Goal: Task Accomplishment & Management: Use online tool/utility

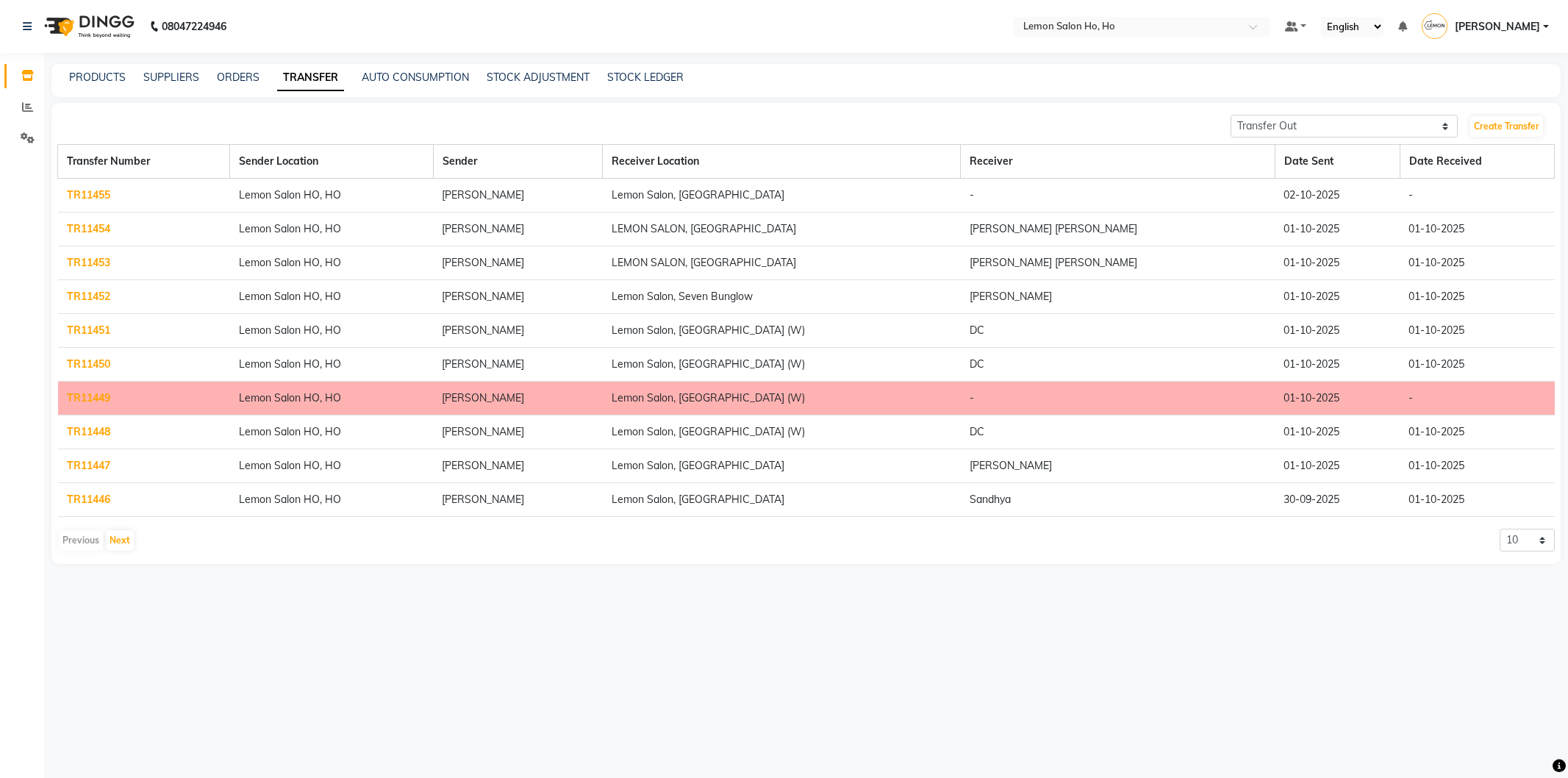
select select "sender"
click at [1267, 27] on span at bounding box center [1258, 31] width 18 height 14
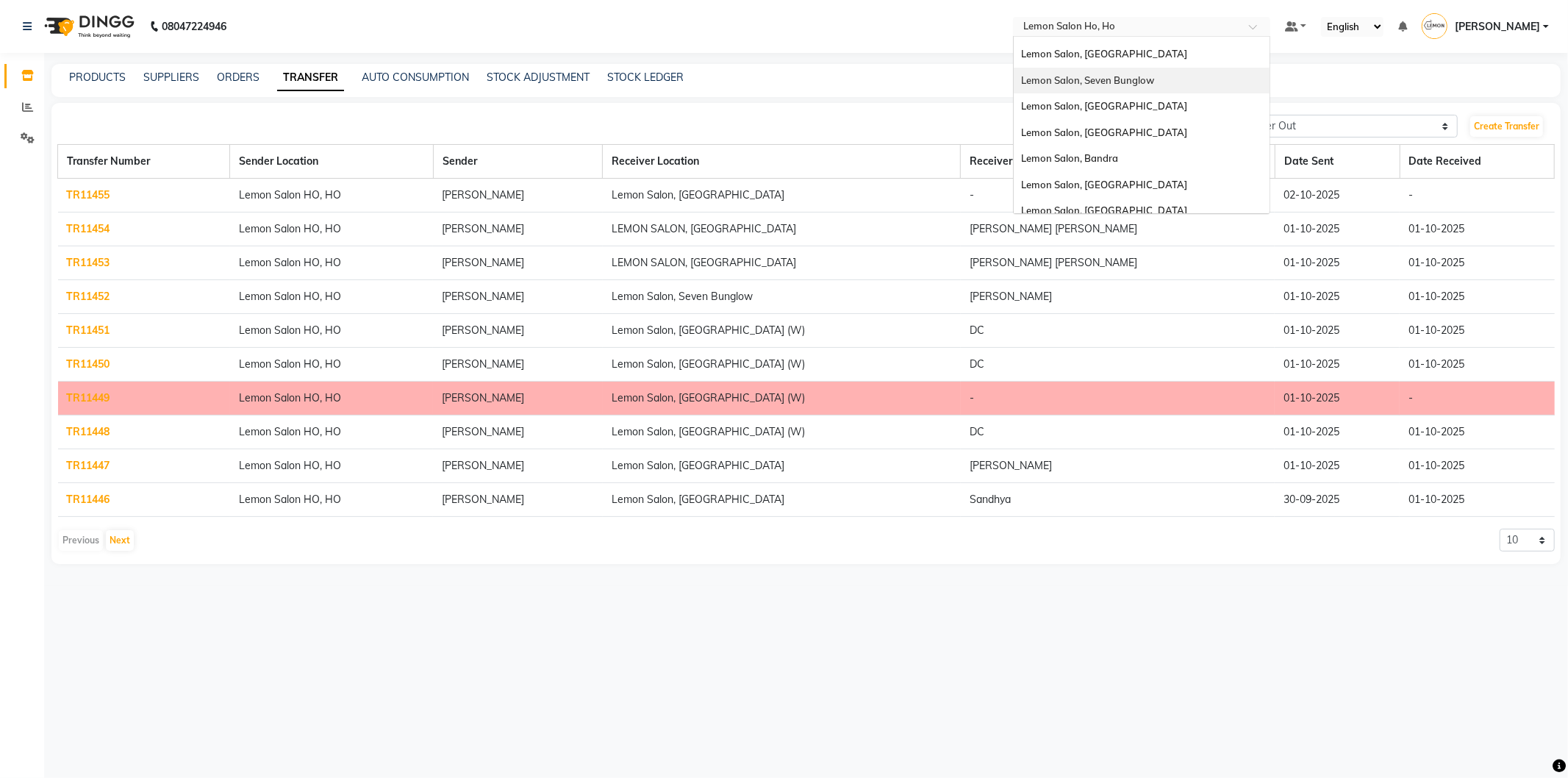
scroll to position [136, 0]
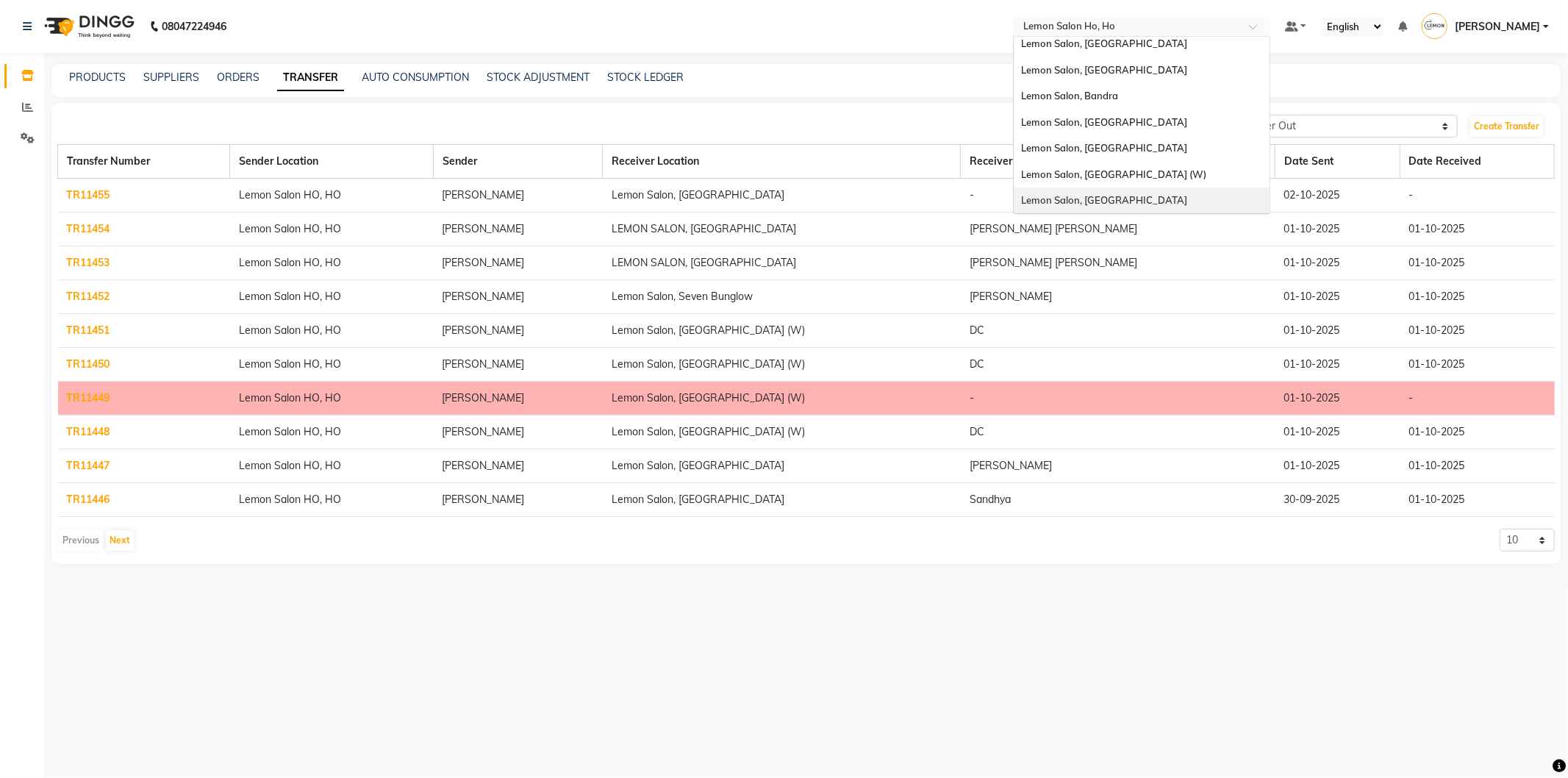
click at [1147, 197] on span "Lemon Salon, [GEOGRAPHIC_DATA]" at bounding box center [1104, 200] width 166 height 12
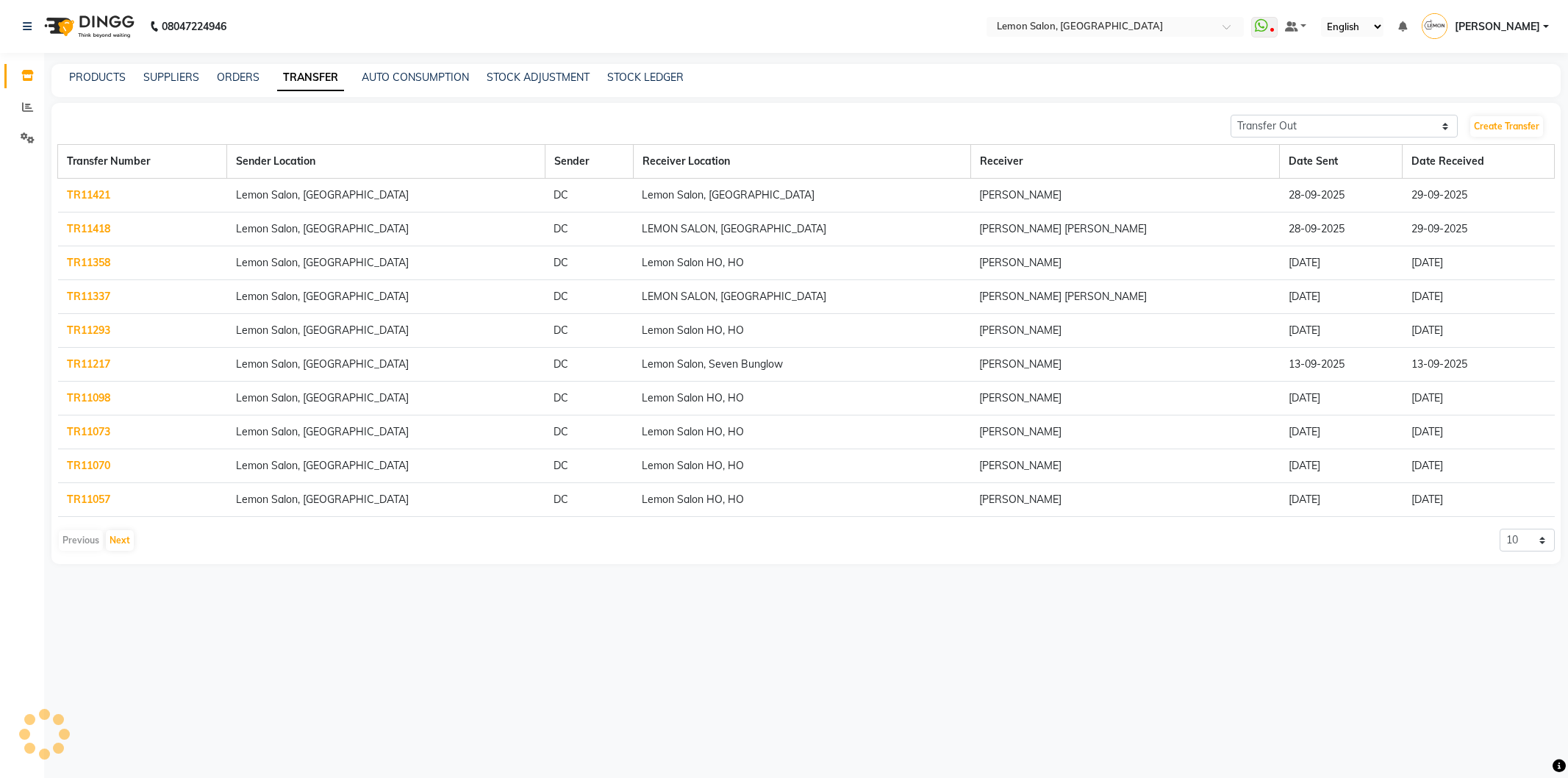
select select "sender"
click at [93, 73] on link "PRODUCTS" at bounding box center [97, 77] width 56 height 13
select select
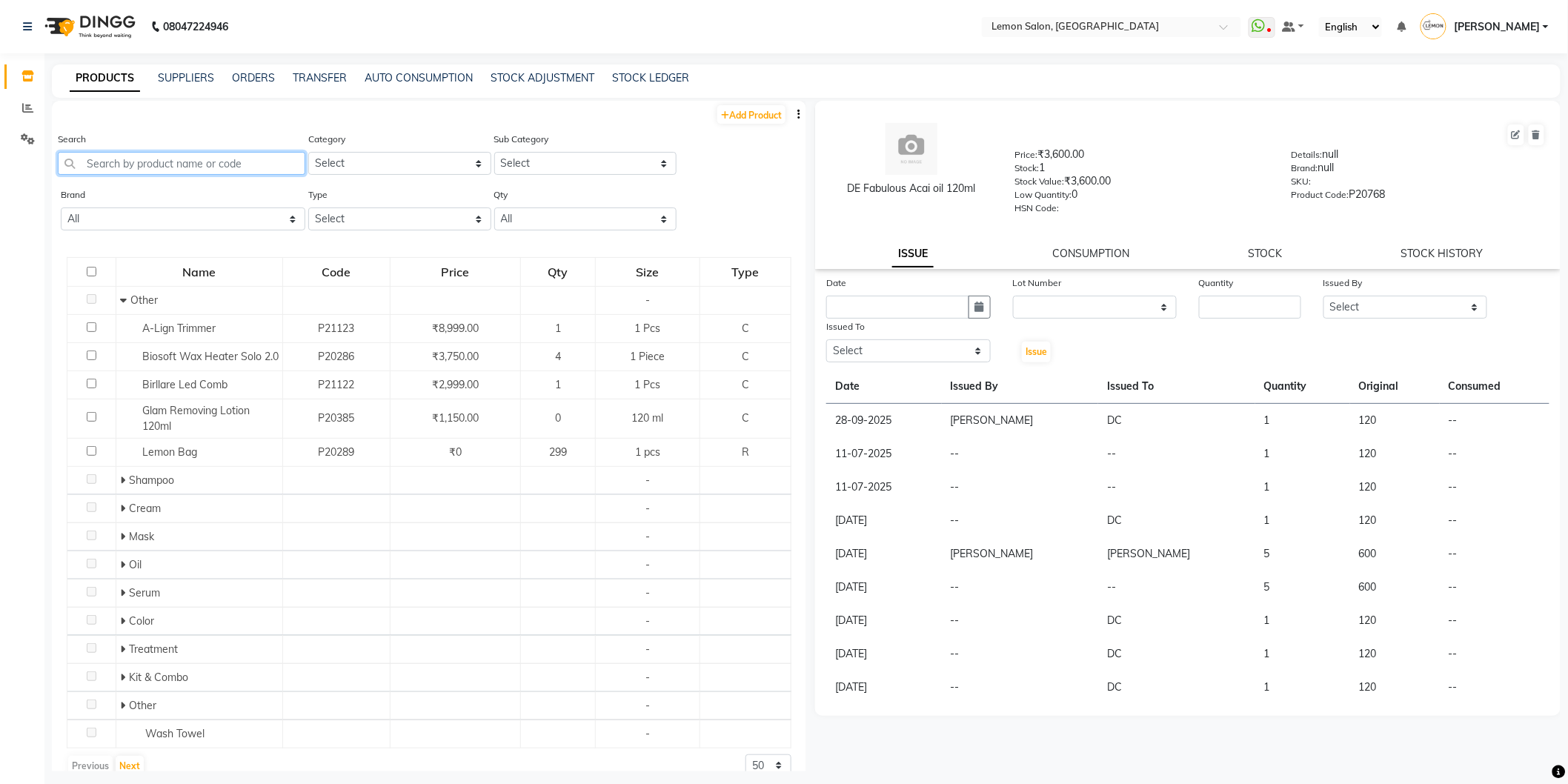
click at [169, 161] on input "text" at bounding box center [181, 163] width 247 height 23
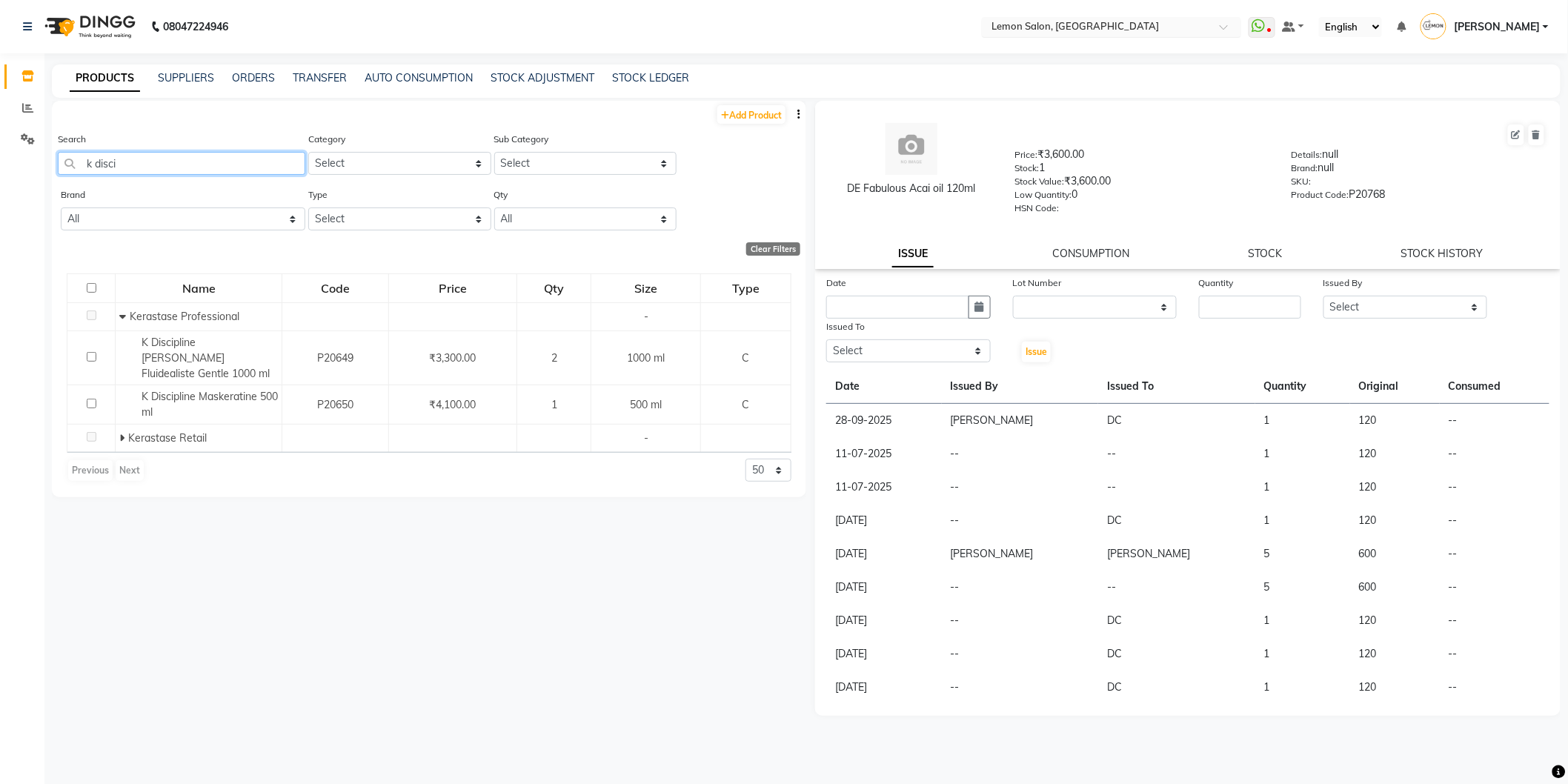
type input "k disci"
click at [1238, 28] on span at bounding box center [1228, 31] width 19 height 15
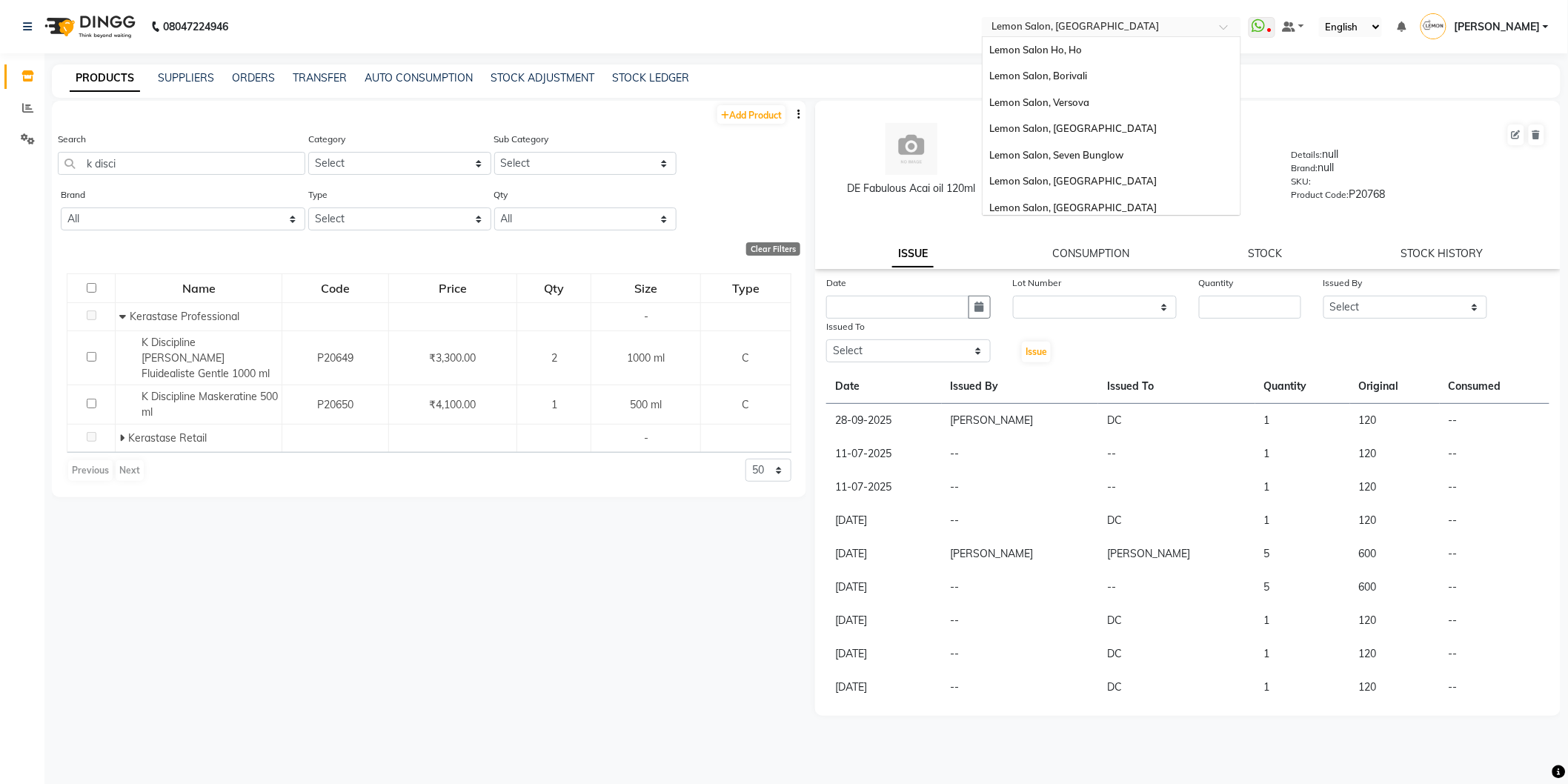
scroll to position [137, 0]
click at [1144, 143] on span "Lemon Salon, [GEOGRAPHIC_DATA]" at bounding box center [1074, 148] width 168 height 12
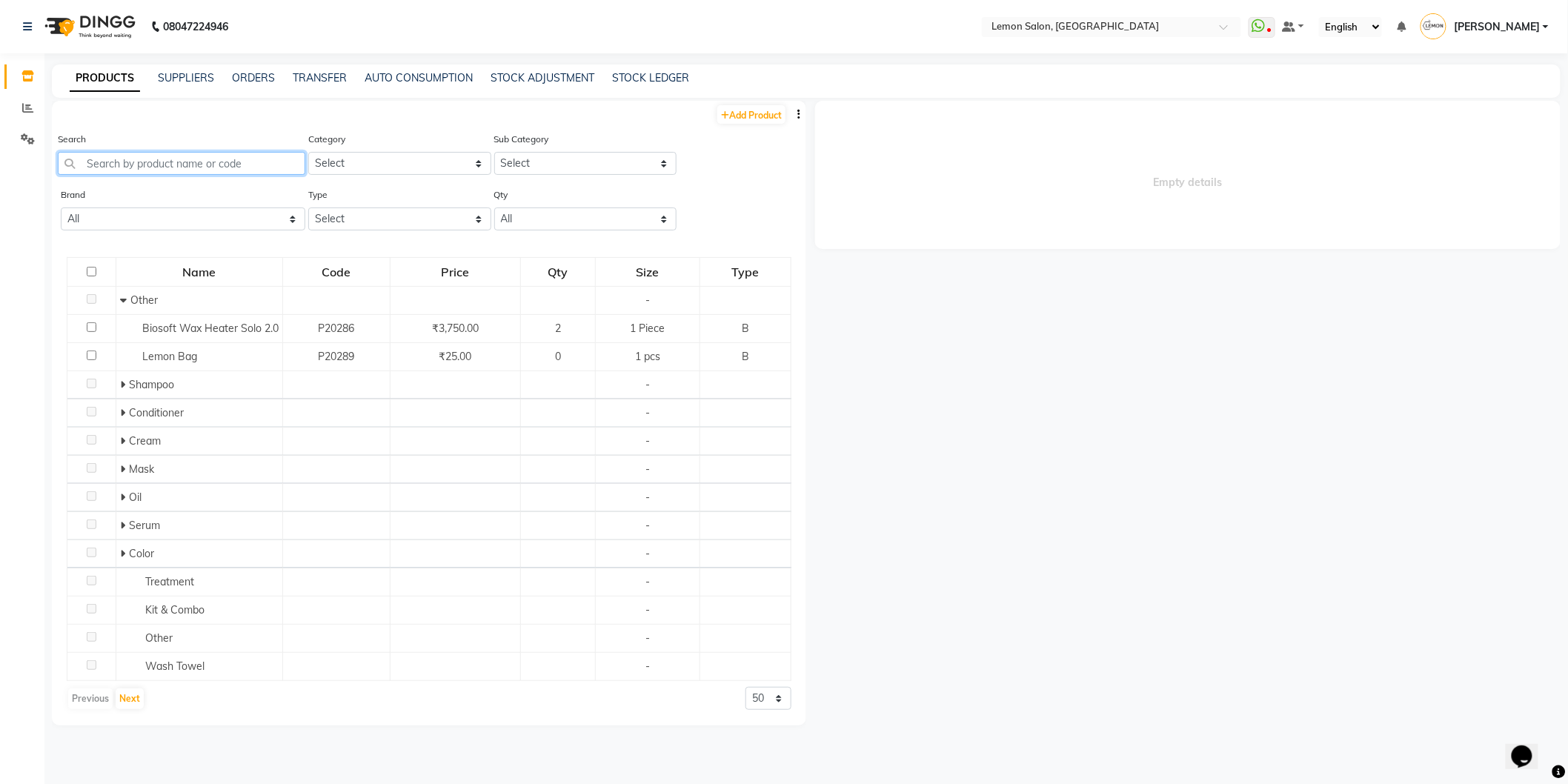
click at [156, 165] on input "text" at bounding box center [181, 163] width 247 height 23
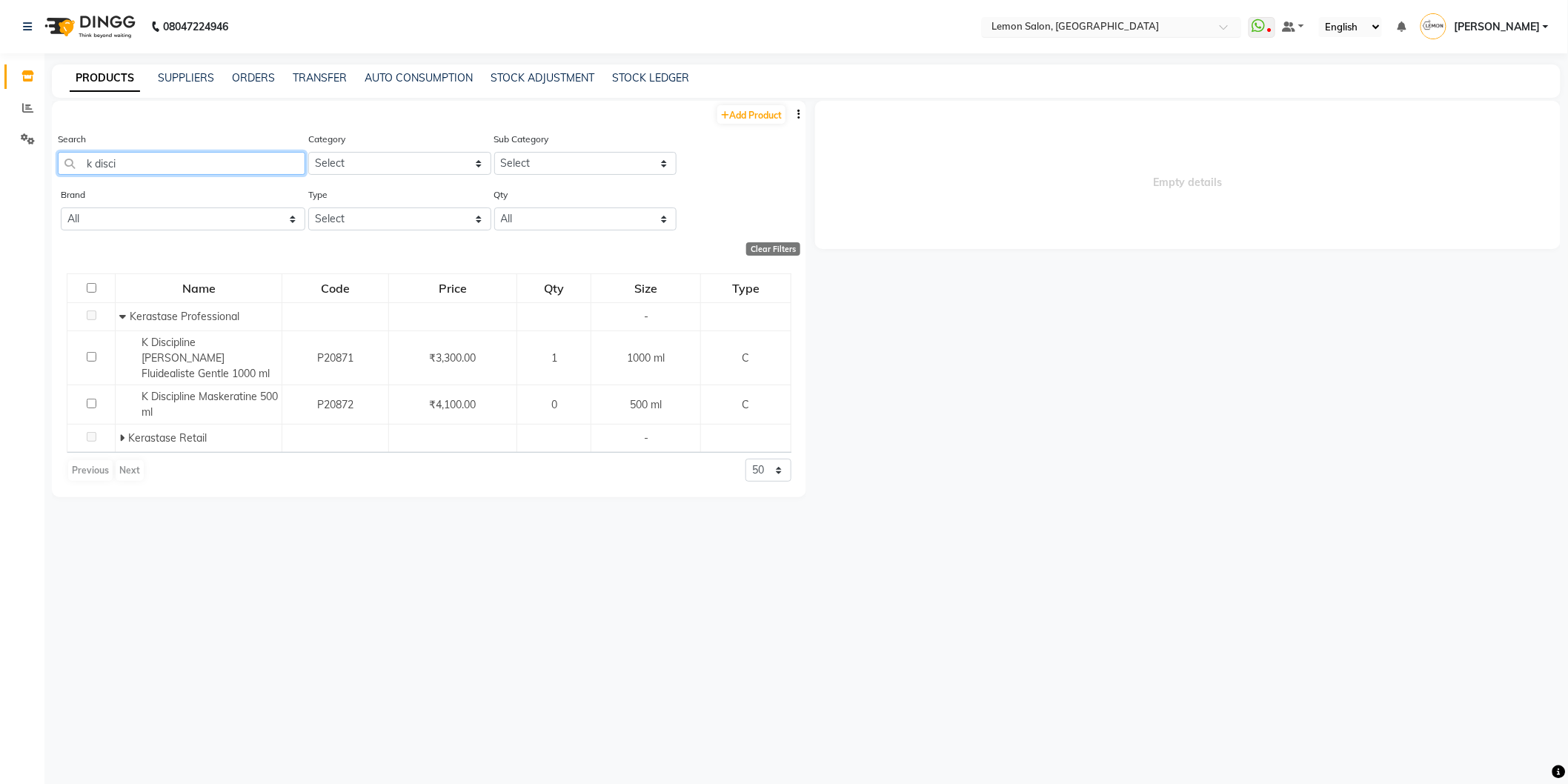
type input "k disci"
click at [1238, 28] on span at bounding box center [1228, 31] width 19 height 15
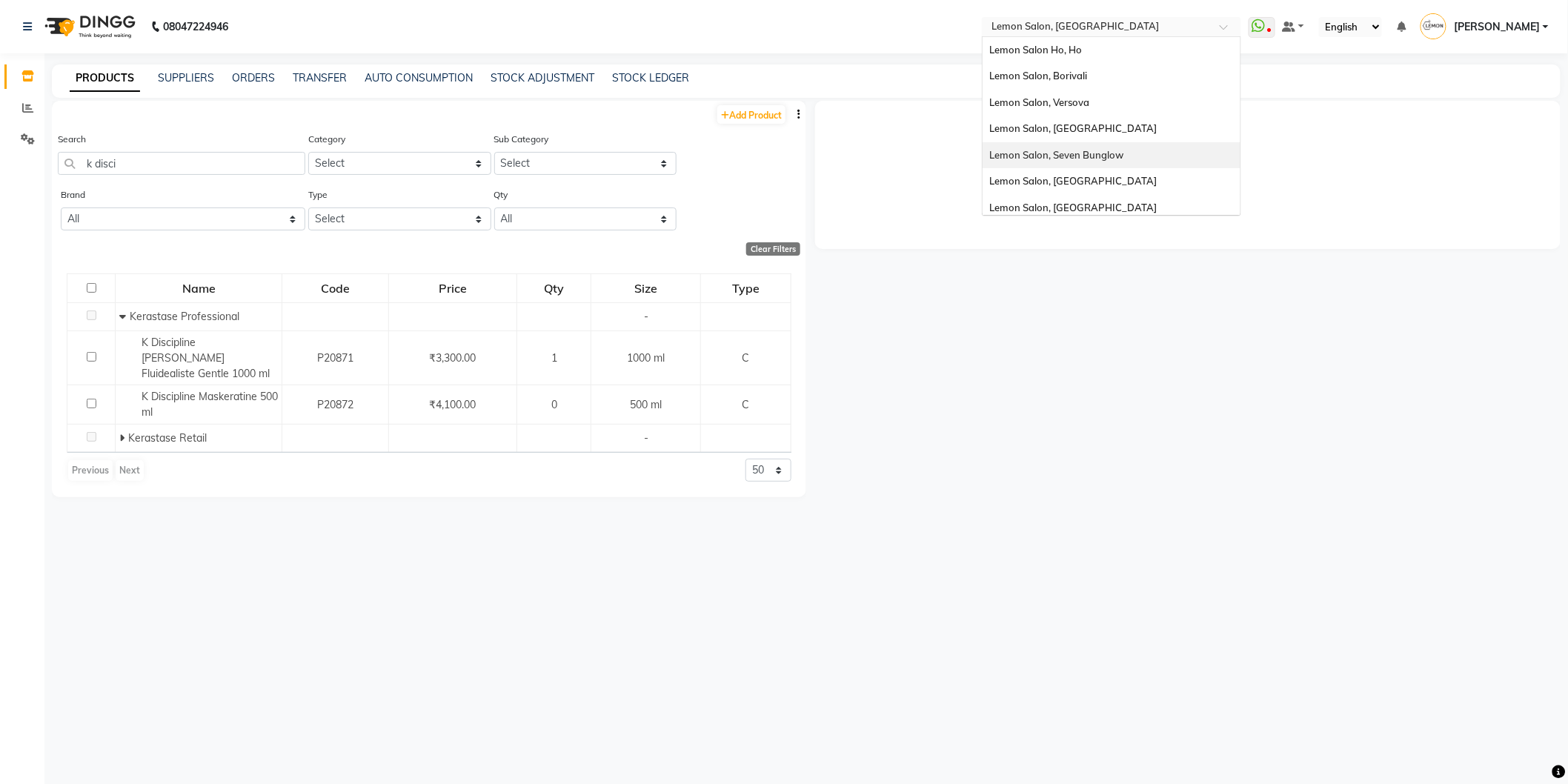
click at [1124, 152] on span "Lemon Salon, Seven Bunglow" at bounding box center [1057, 155] width 135 height 12
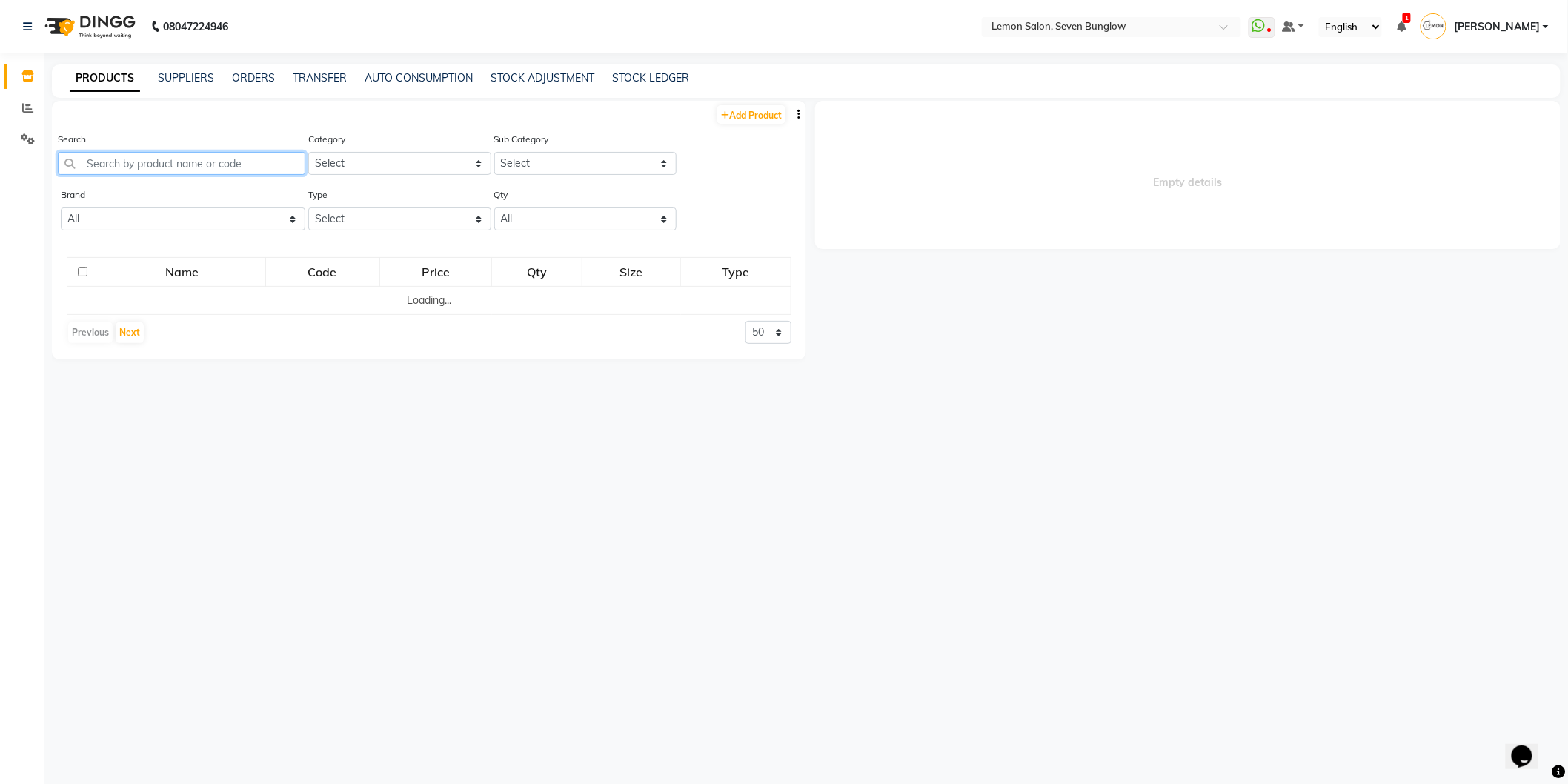
click at [190, 160] on input "text" at bounding box center [181, 163] width 247 height 23
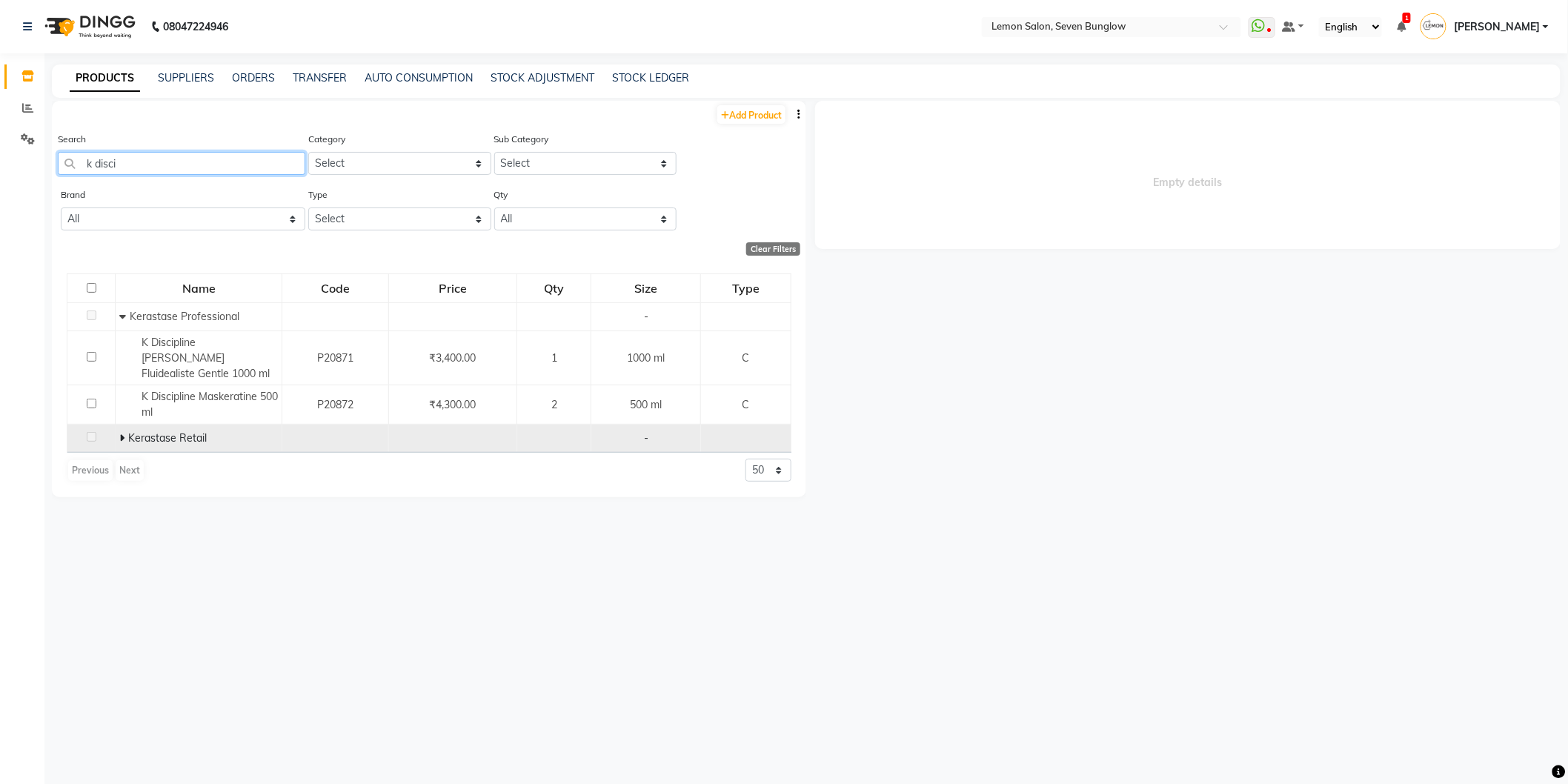
type input "k disci"
click at [122, 433] on icon at bounding box center [122, 438] width 5 height 11
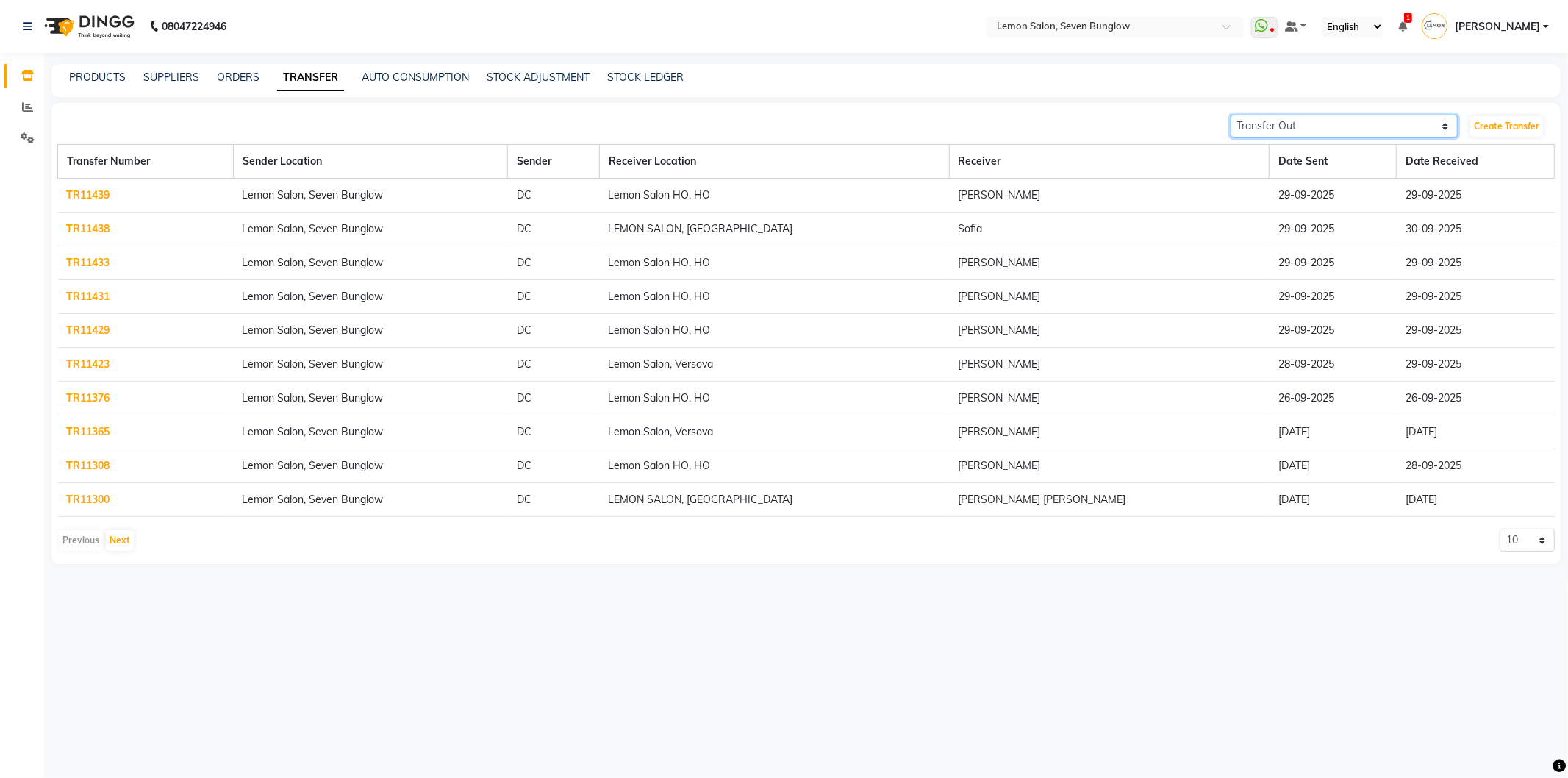
drag, startPoint x: 1450, startPoint y: 126, endPoint x: 1449, endPoint y: 114, distance: 12.0
click at [1450, 125] on select "Transfer In Transfer Out" at bounding box center [1344, 126] width 228 height 23
select select "receiving"
click at [1231, 115] on select "Transfer In Transfer Out" at bounding box center [1344, 126] width 228 height 23
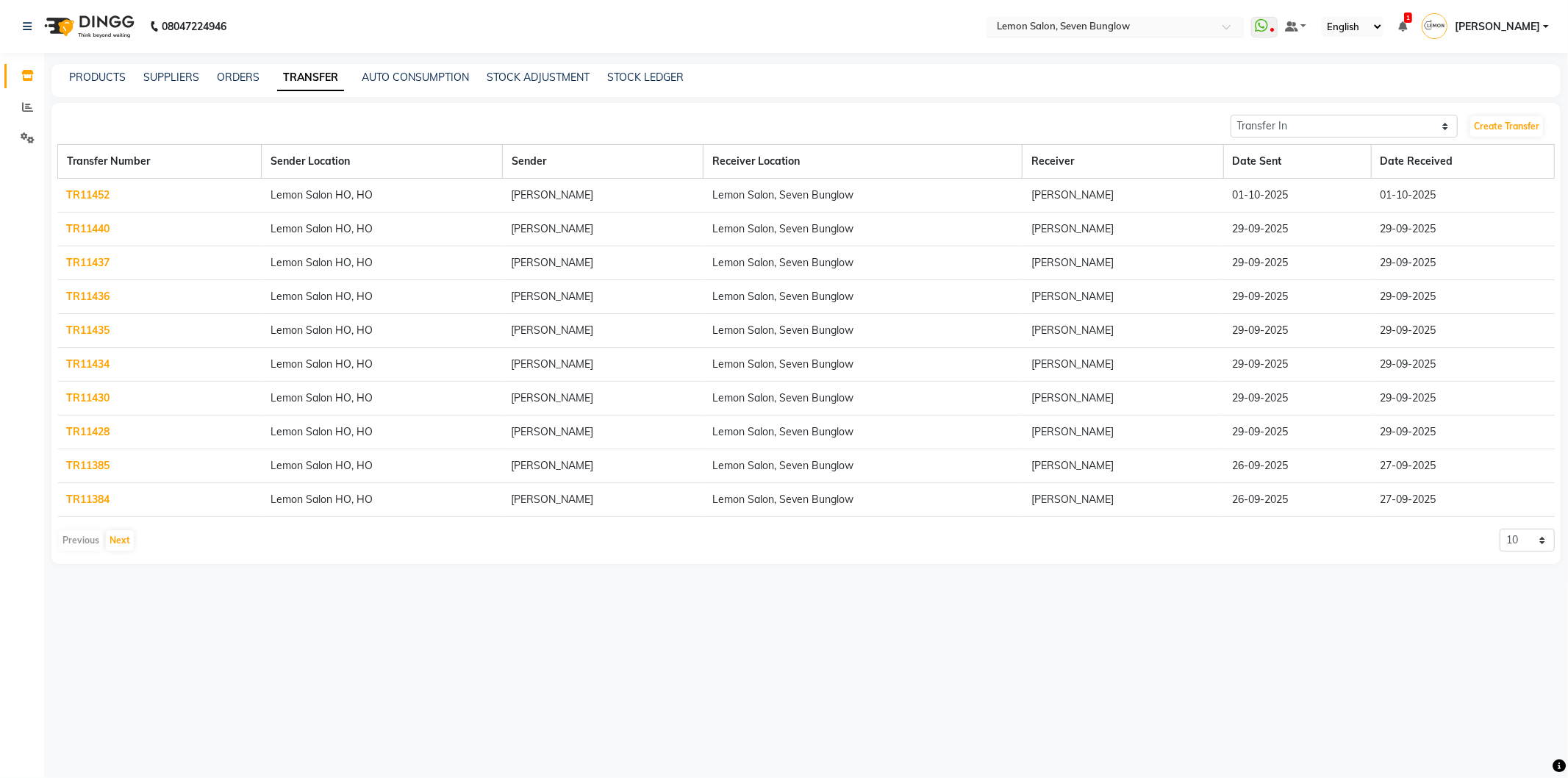
click at [1241, 25] on span at bounding box center [1232, 31] width 18 height 14
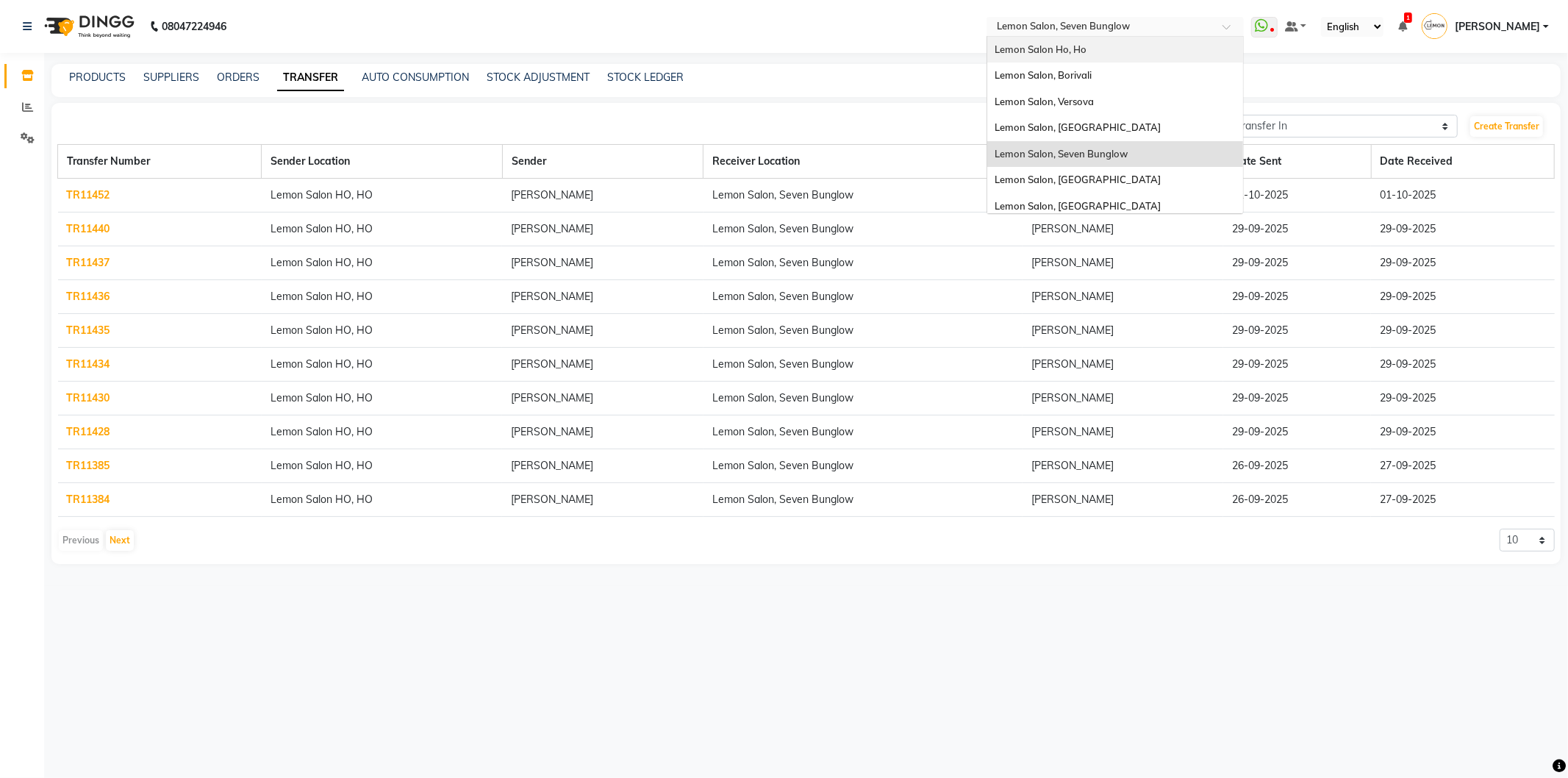
click at [1136, 46] on div "Lemon Salon Ho, Ho" at bounding box center [1115, 50] width 256 height 27
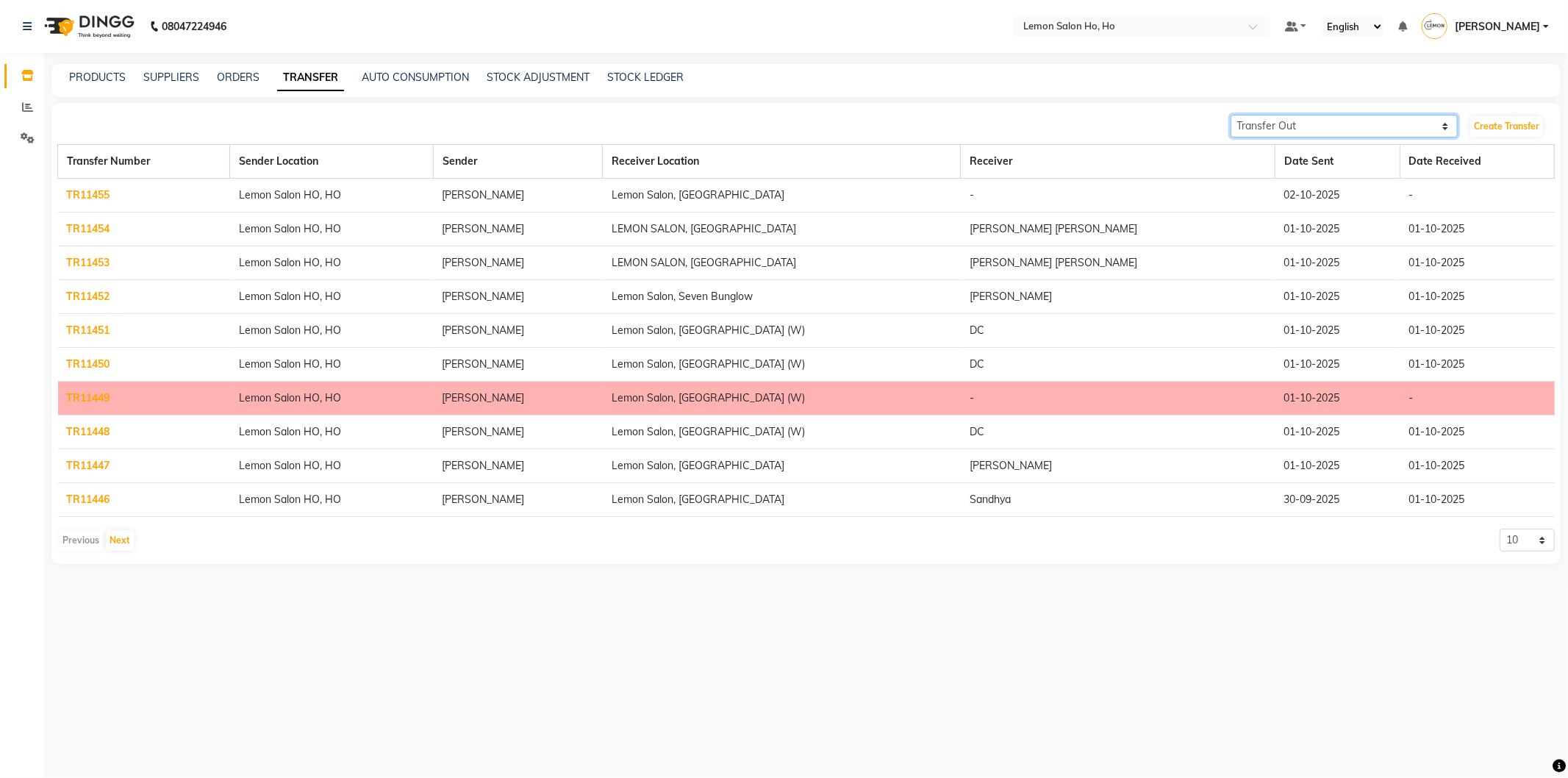
click at [1442, 126] on select "Transfer In Transfer Out" at bounding box center [1344, 126] width 228 height 23
click at [1231, 115] on select "Transfer In Transfer Out" at bounding box center [1344, 126] width 228 height 23
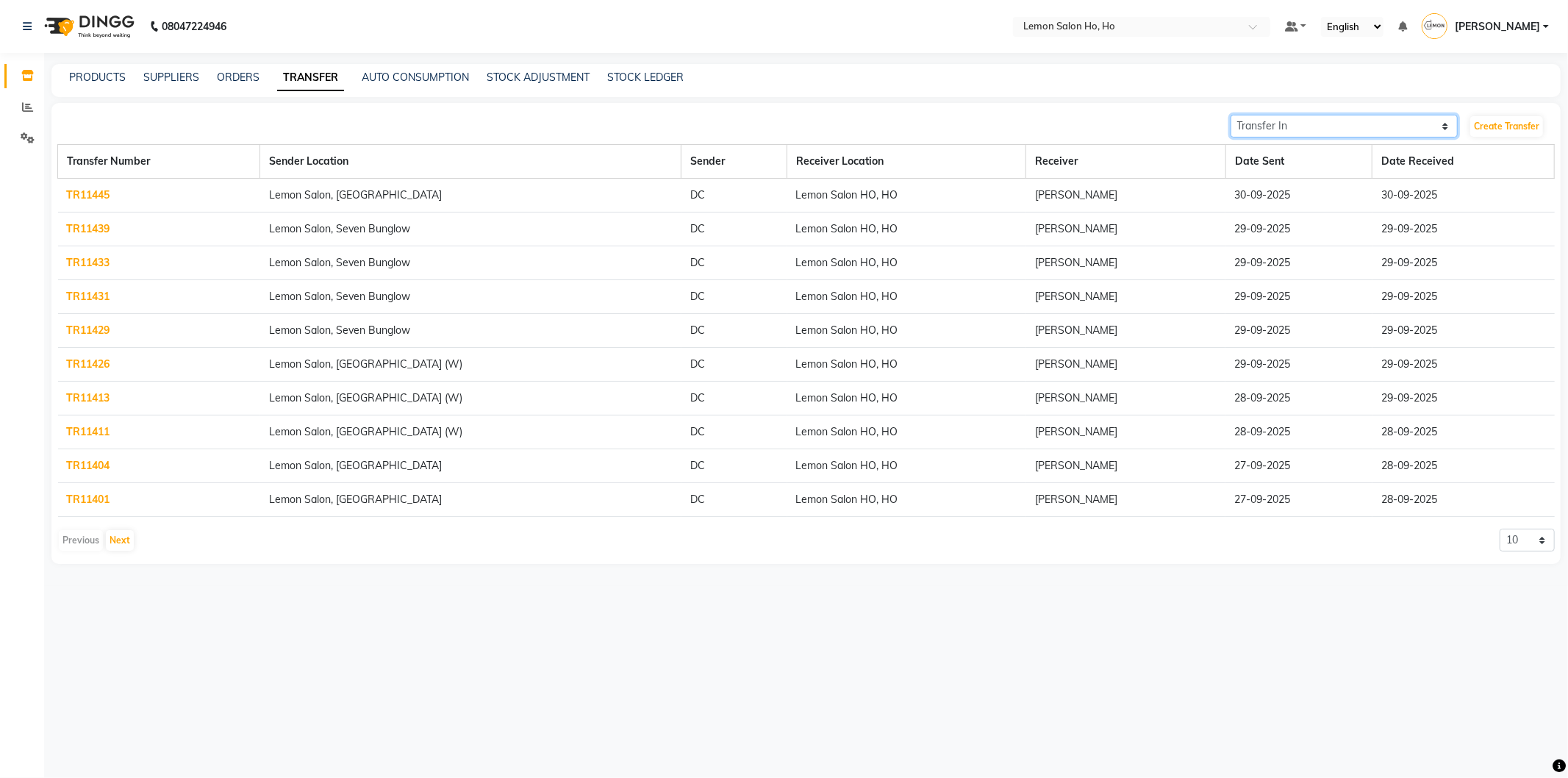
click at [1442, 123] on select "Transfer In Transfer Out" at bounding box center [1344, 126] width 228 height 23
select select "sender"
click at [1231, 115] on select "Transfer In Transfer Out" at bounding box center [1344, 126] width 228 height 23
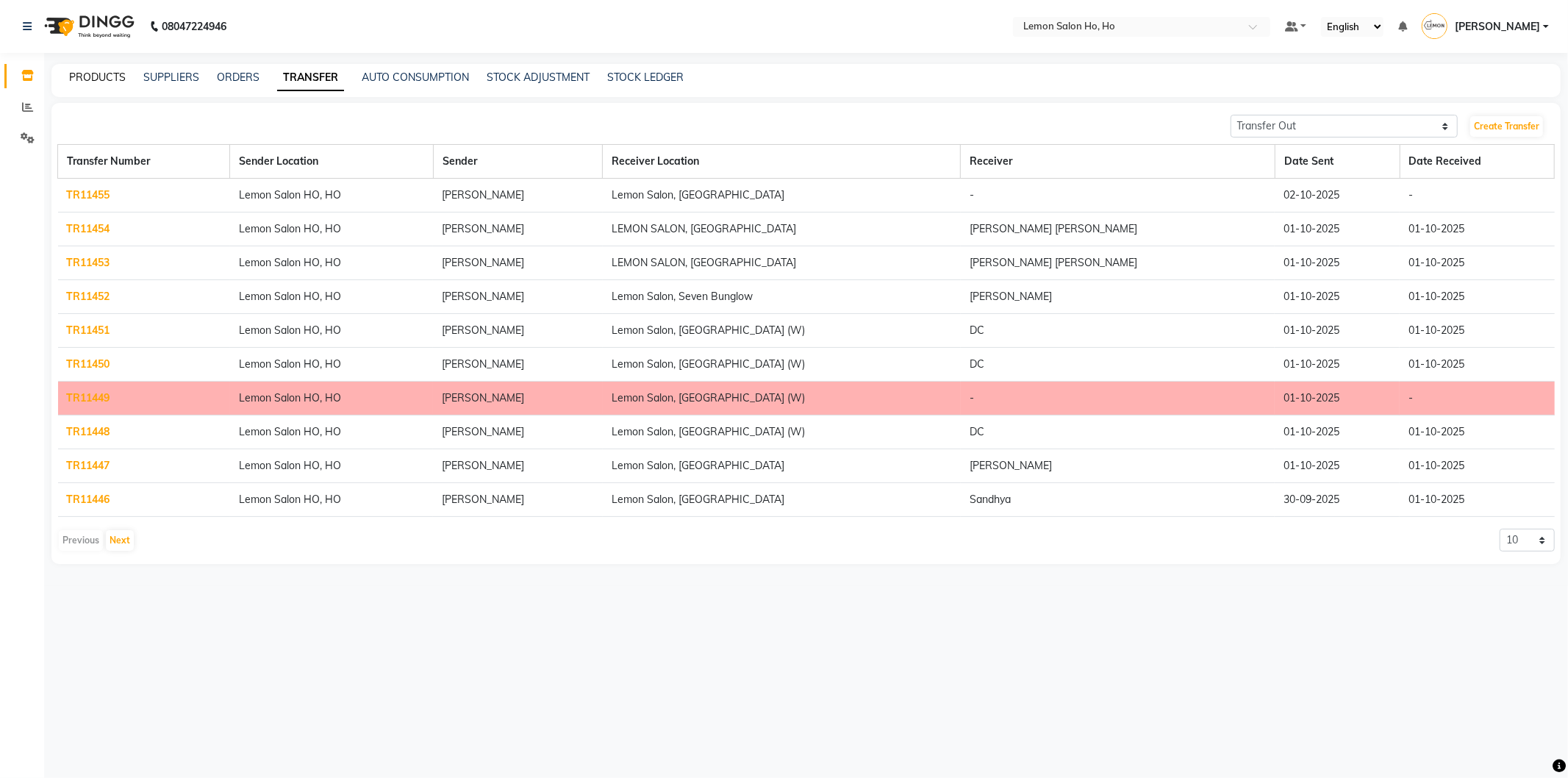
click at [96, 76] on link "PRODUCTS" at bounding box center [97, 77] width 56 height 13
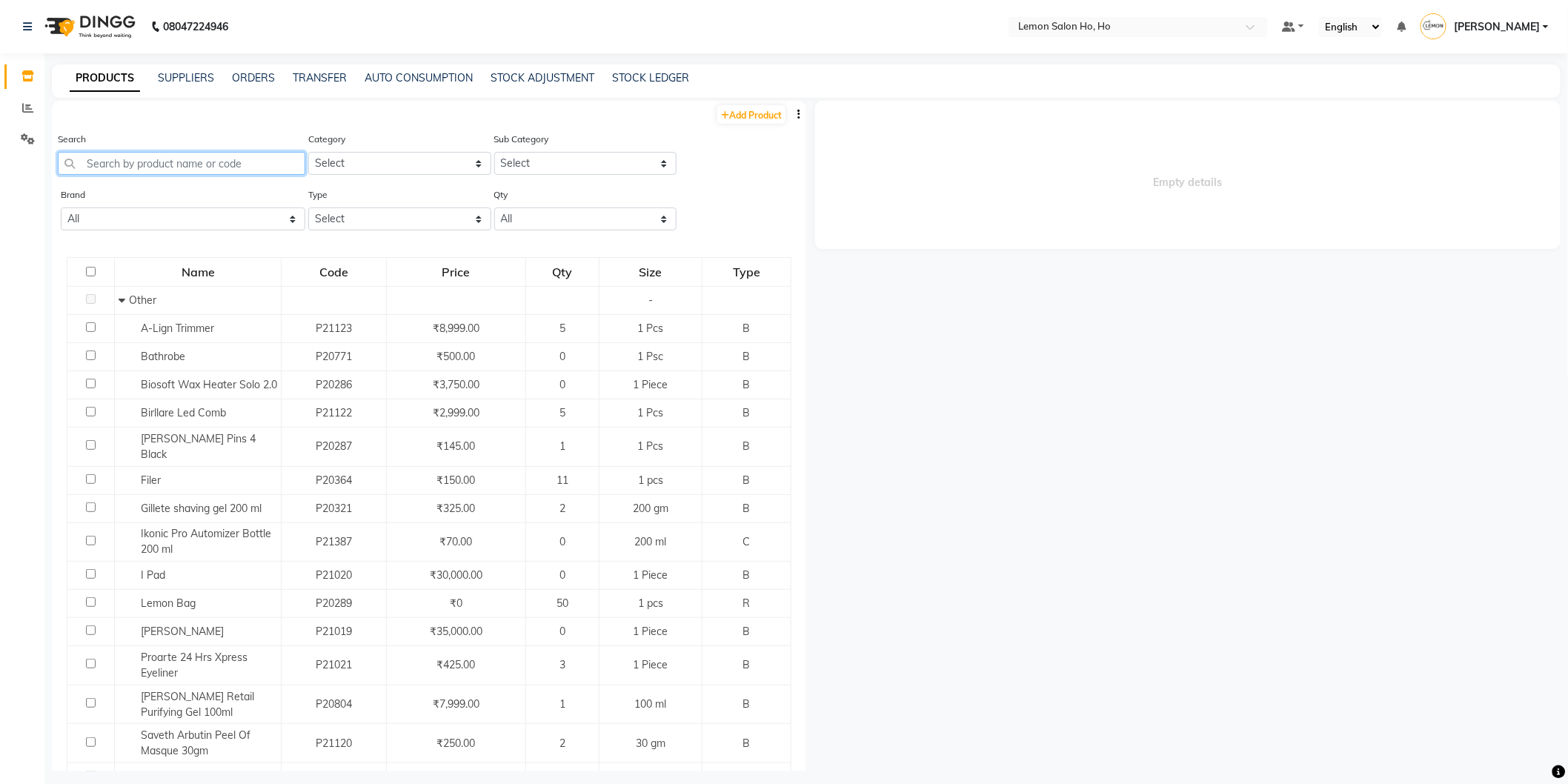
click at [197, 161] on input "text" at bounding box center [181, 163] width 247 height 23
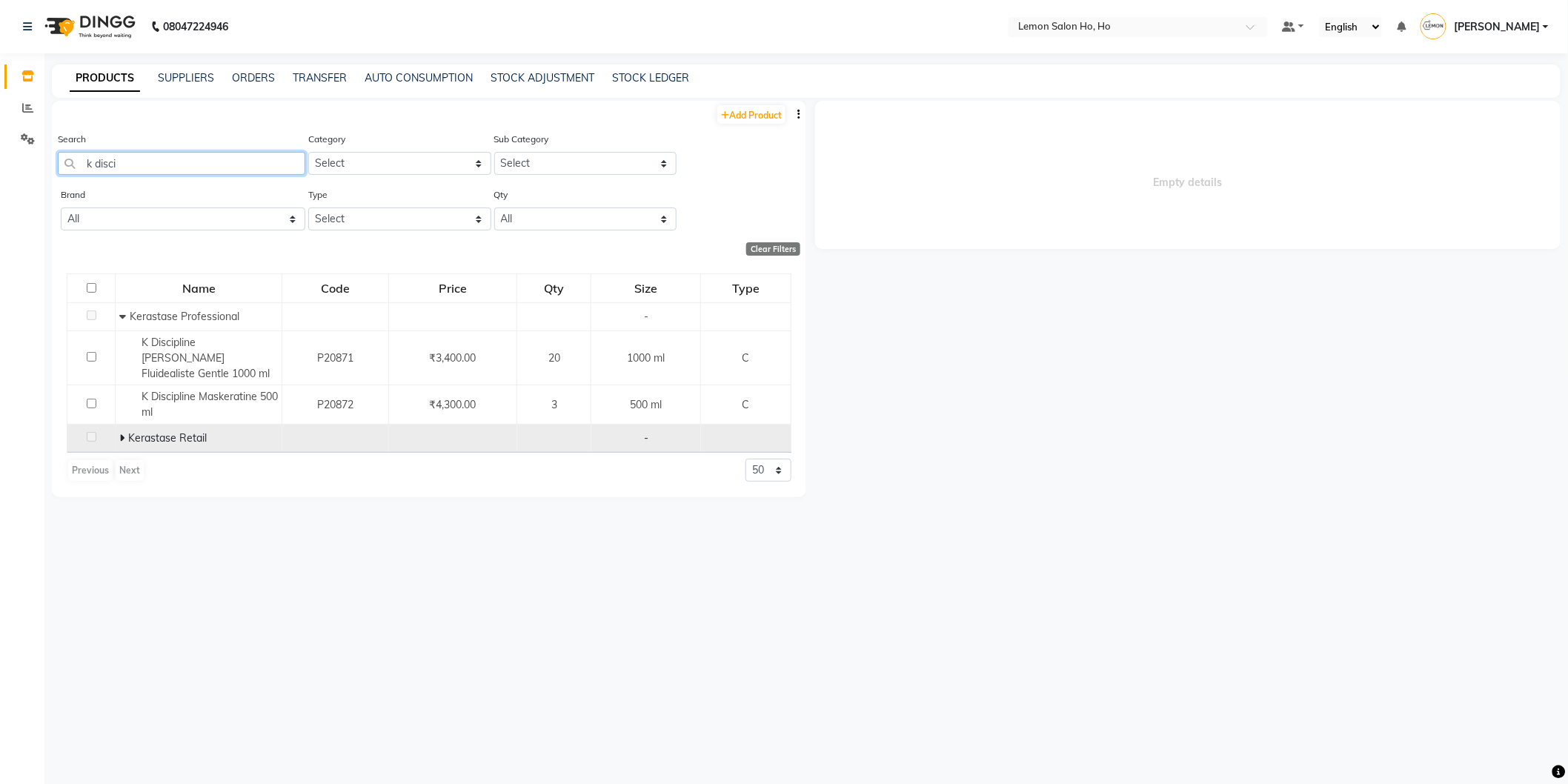
type input "k disci"
click at [122, 433] on icon at bounding box center [122, 438] width 5 height 11
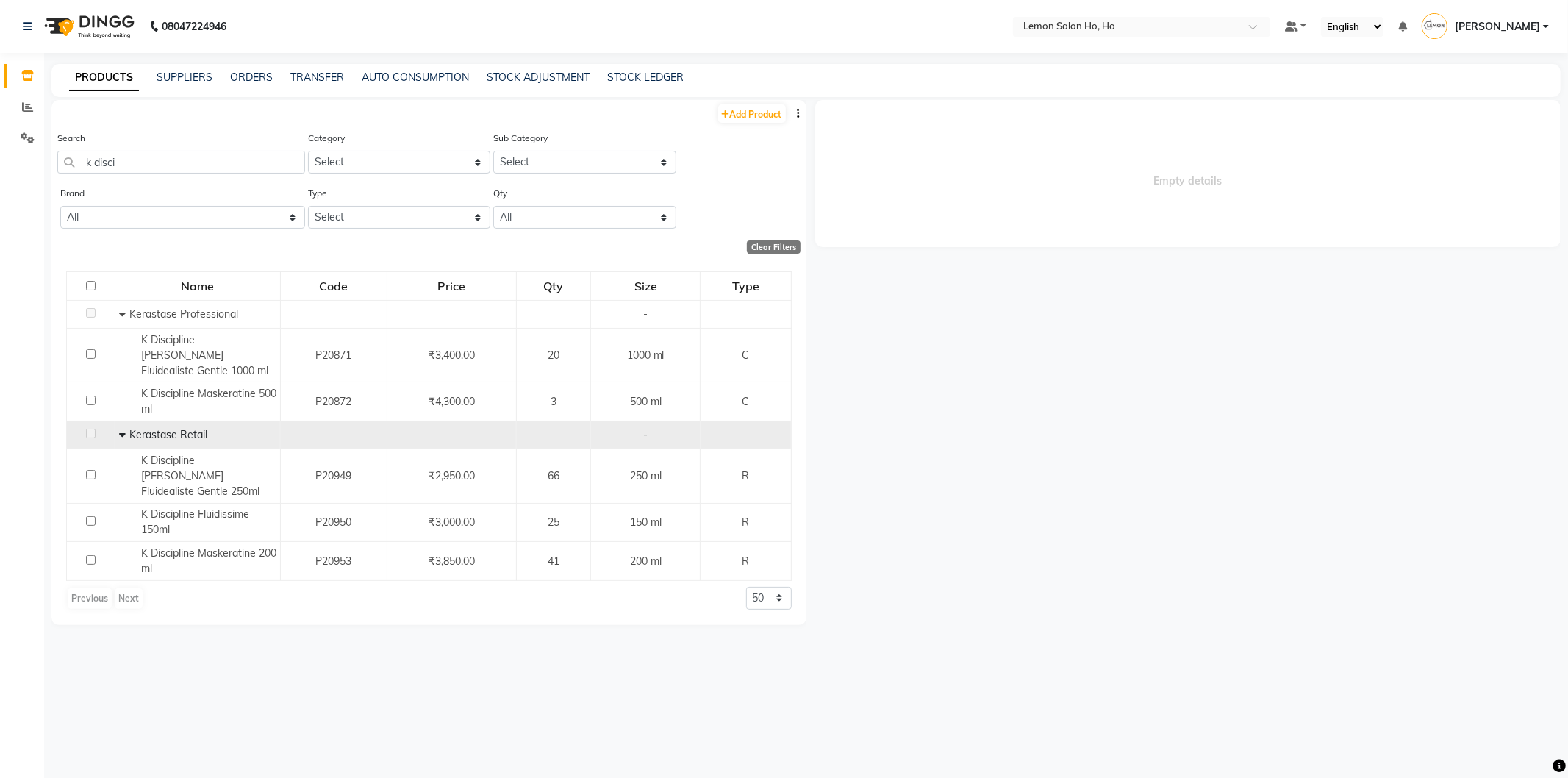
select select "sender"
